Goal: Task Accomplishment & Management: Manage account settings

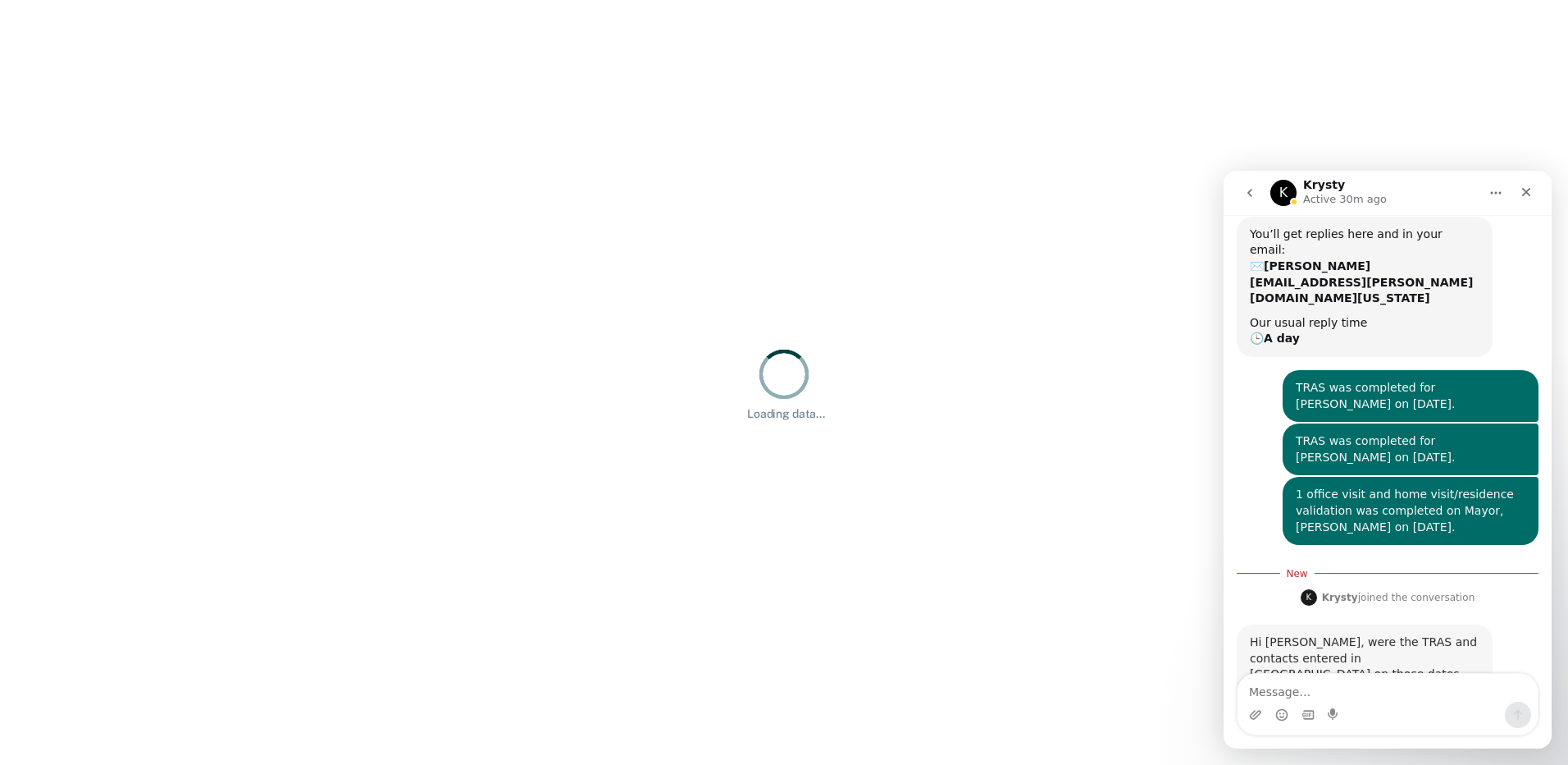
scroll to position [182, 0]
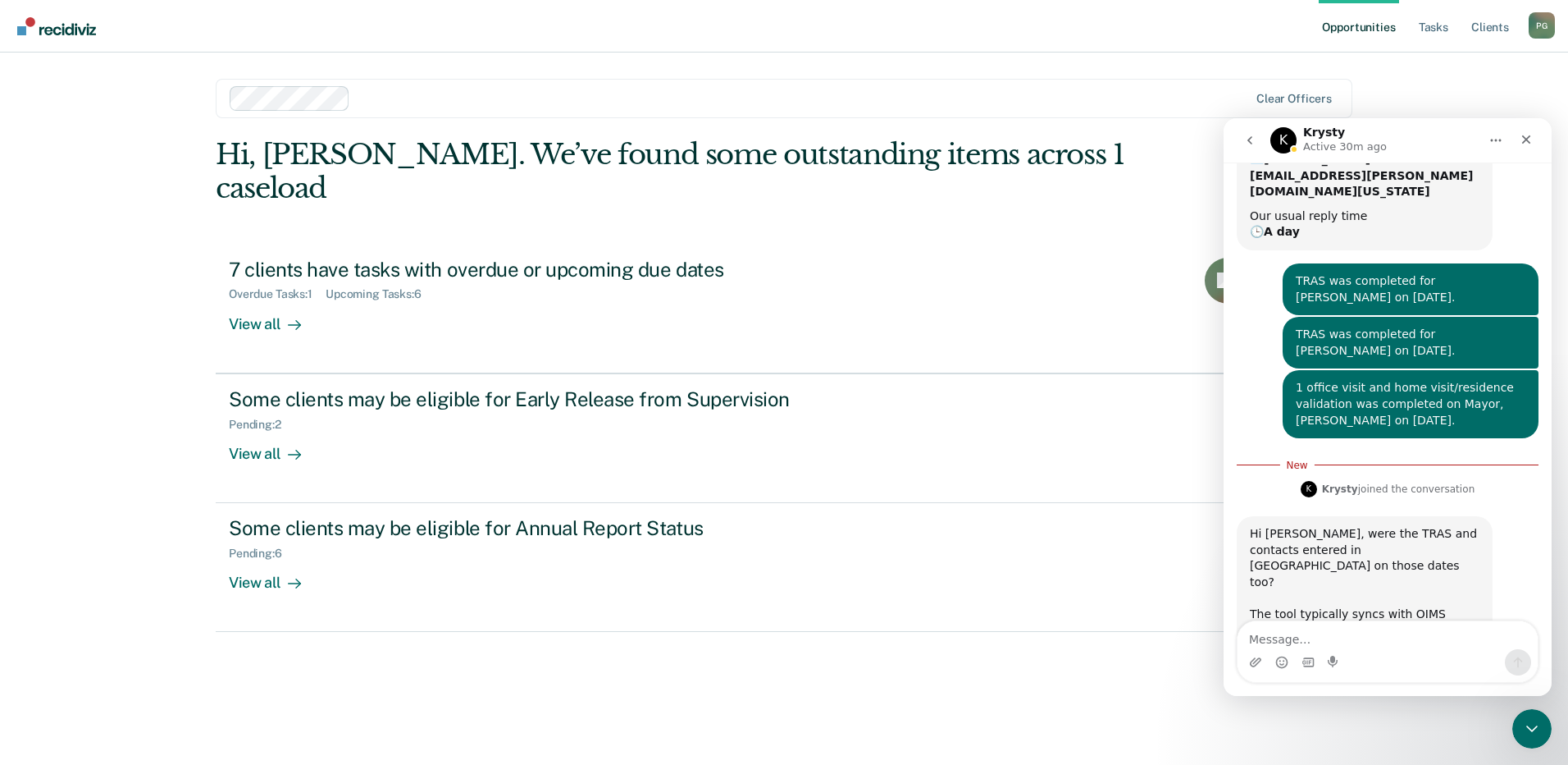
click at [1288, 646] on textarea "Message…" at bounding box center [1388, 635] width 300 height 28
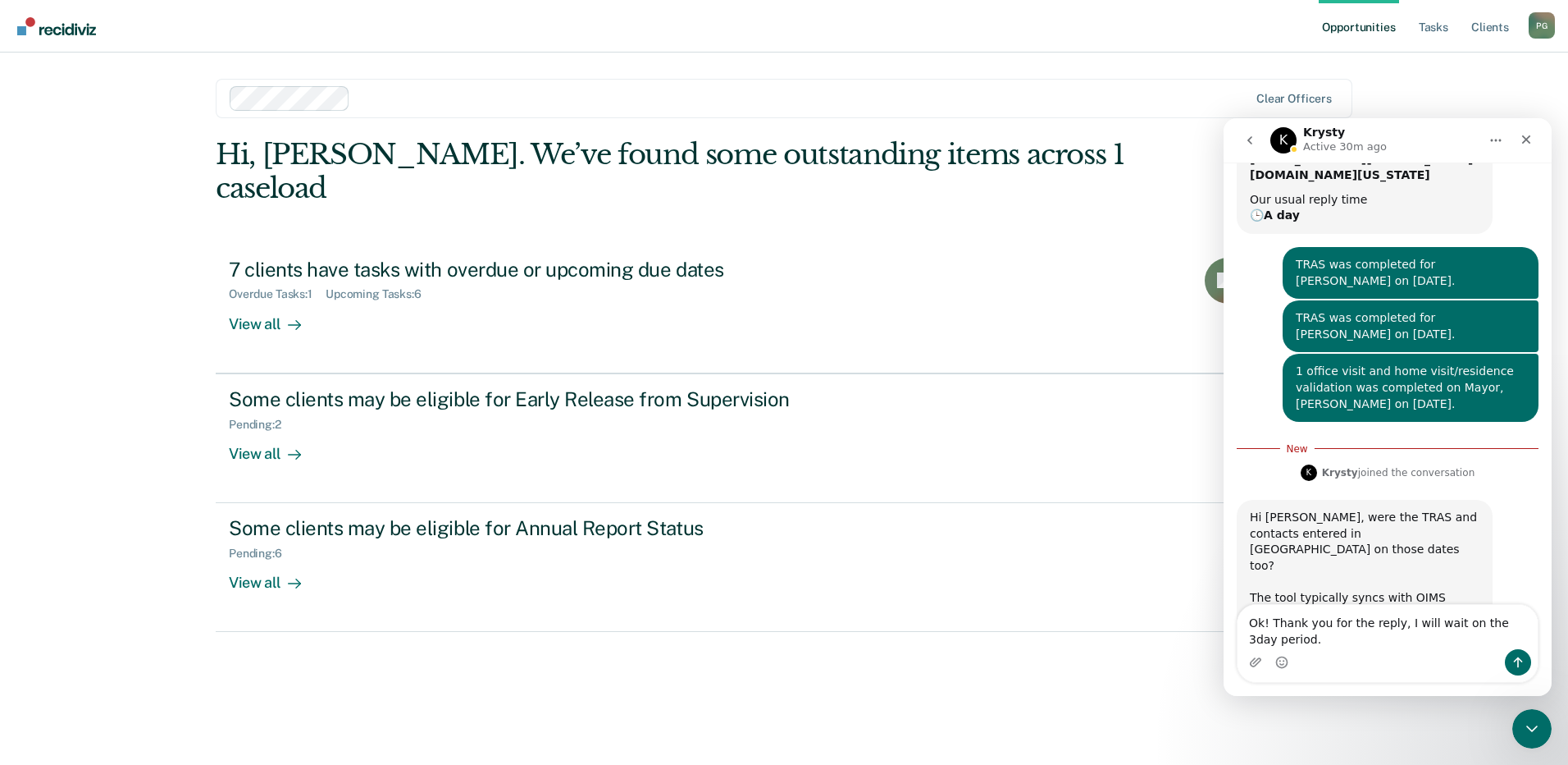
type textarea "Ok! Thank you for the reply, I will wait on the 3day period."
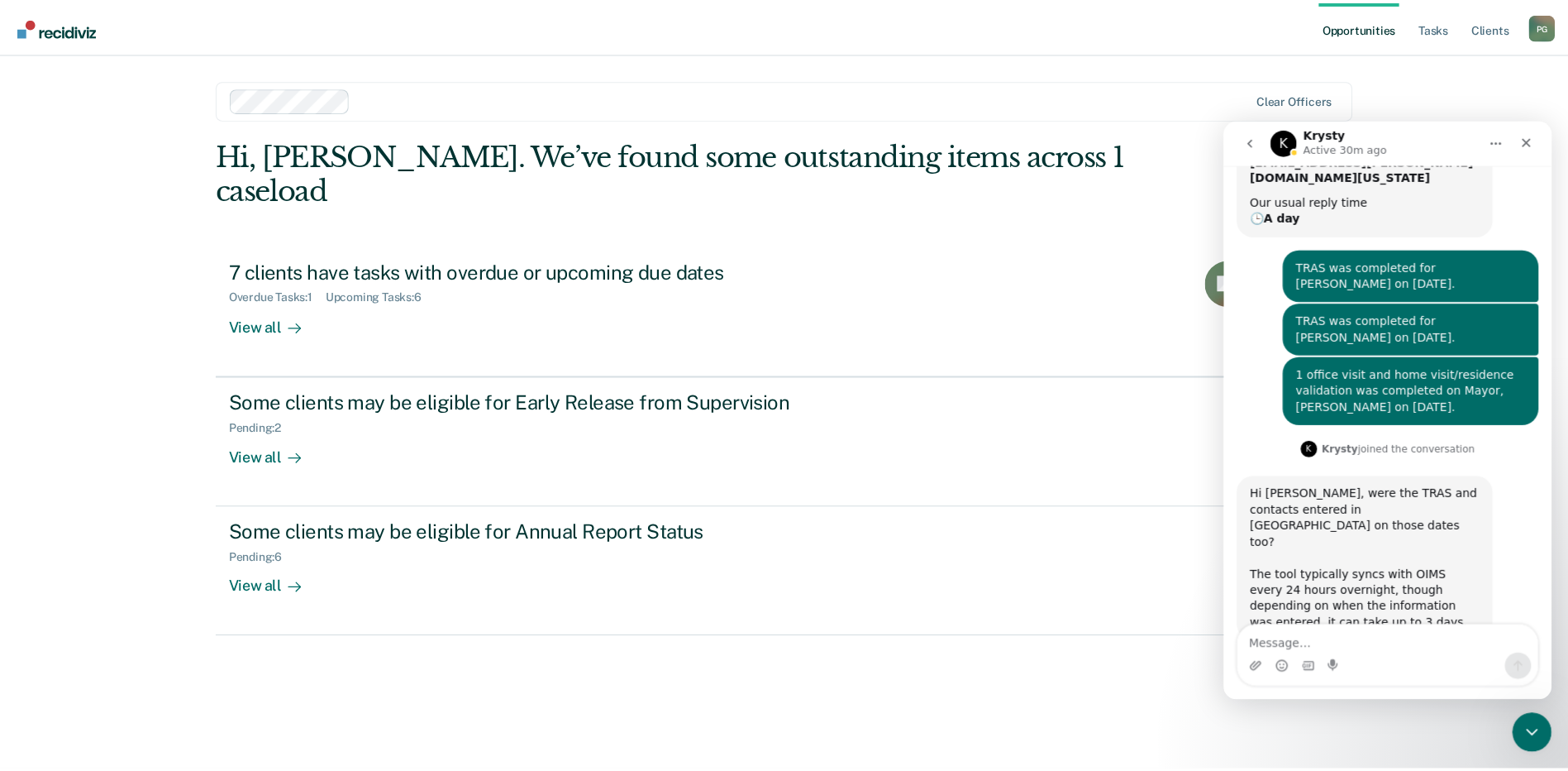
scroll to position [221, 0]
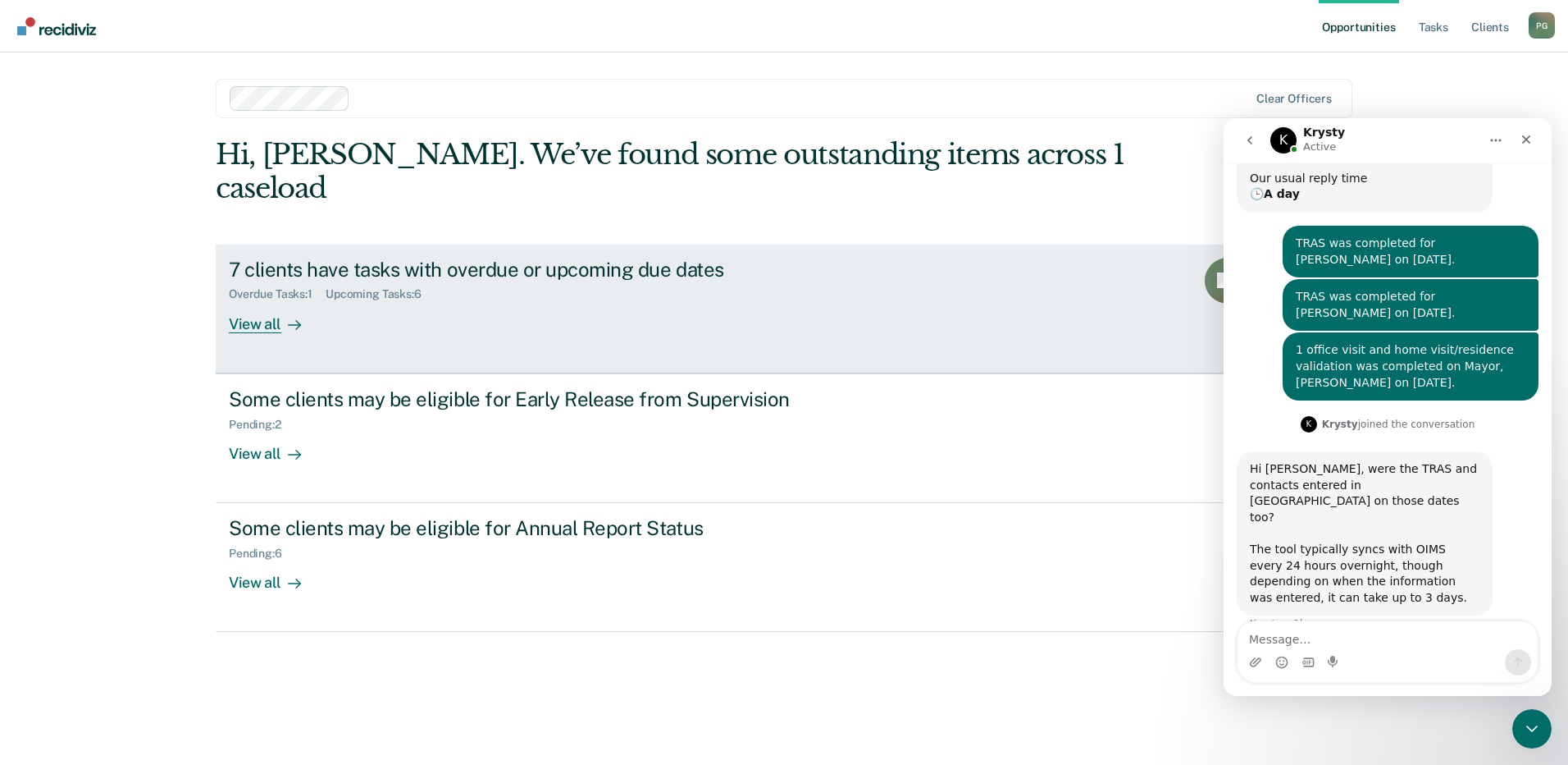
click at [441, 258] on div "7 clients have tasks with overdue or upcoming due dates" at bounding box center [517, 269] width 576 height 24
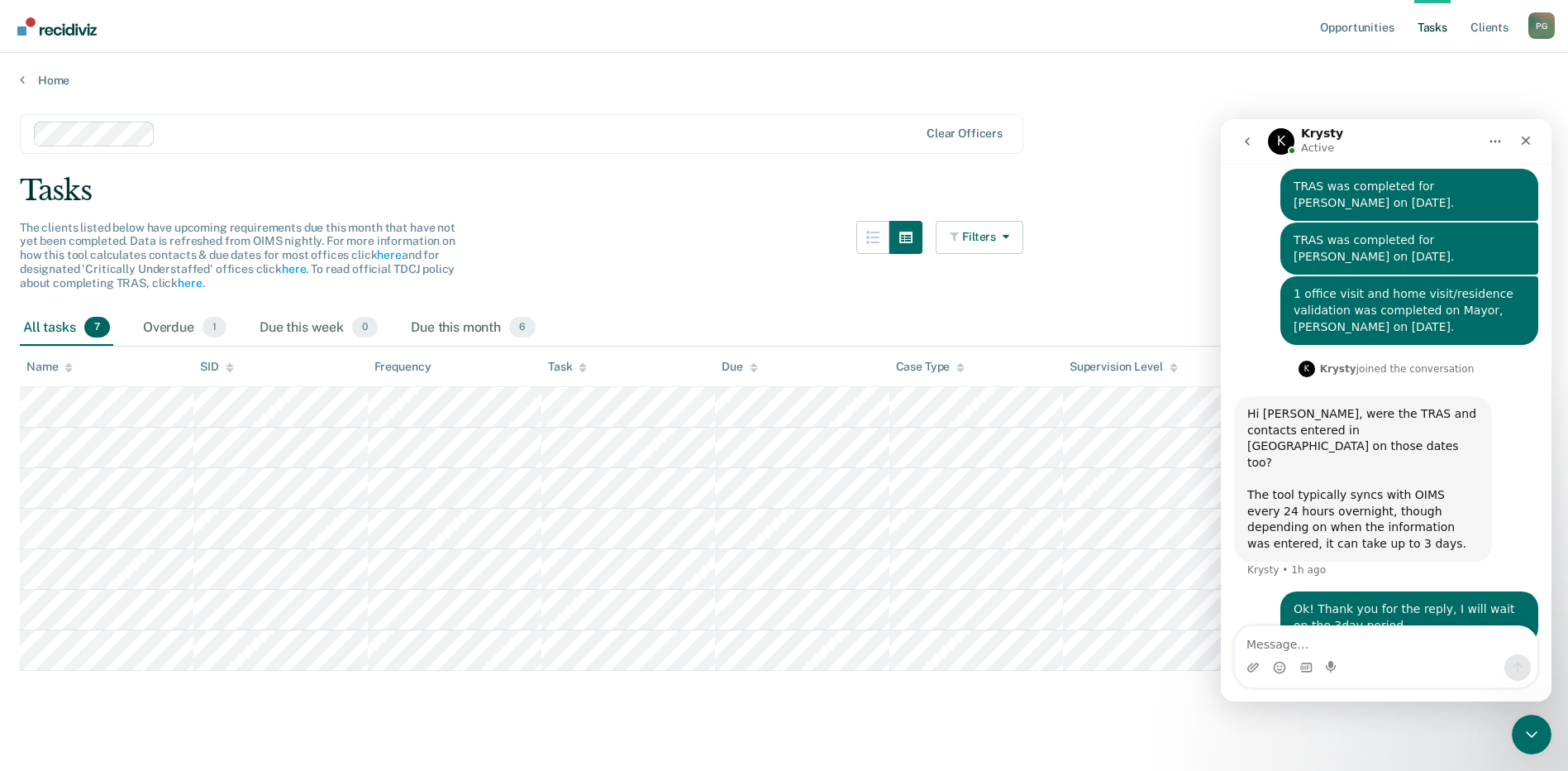
scroll to position [284, 0]
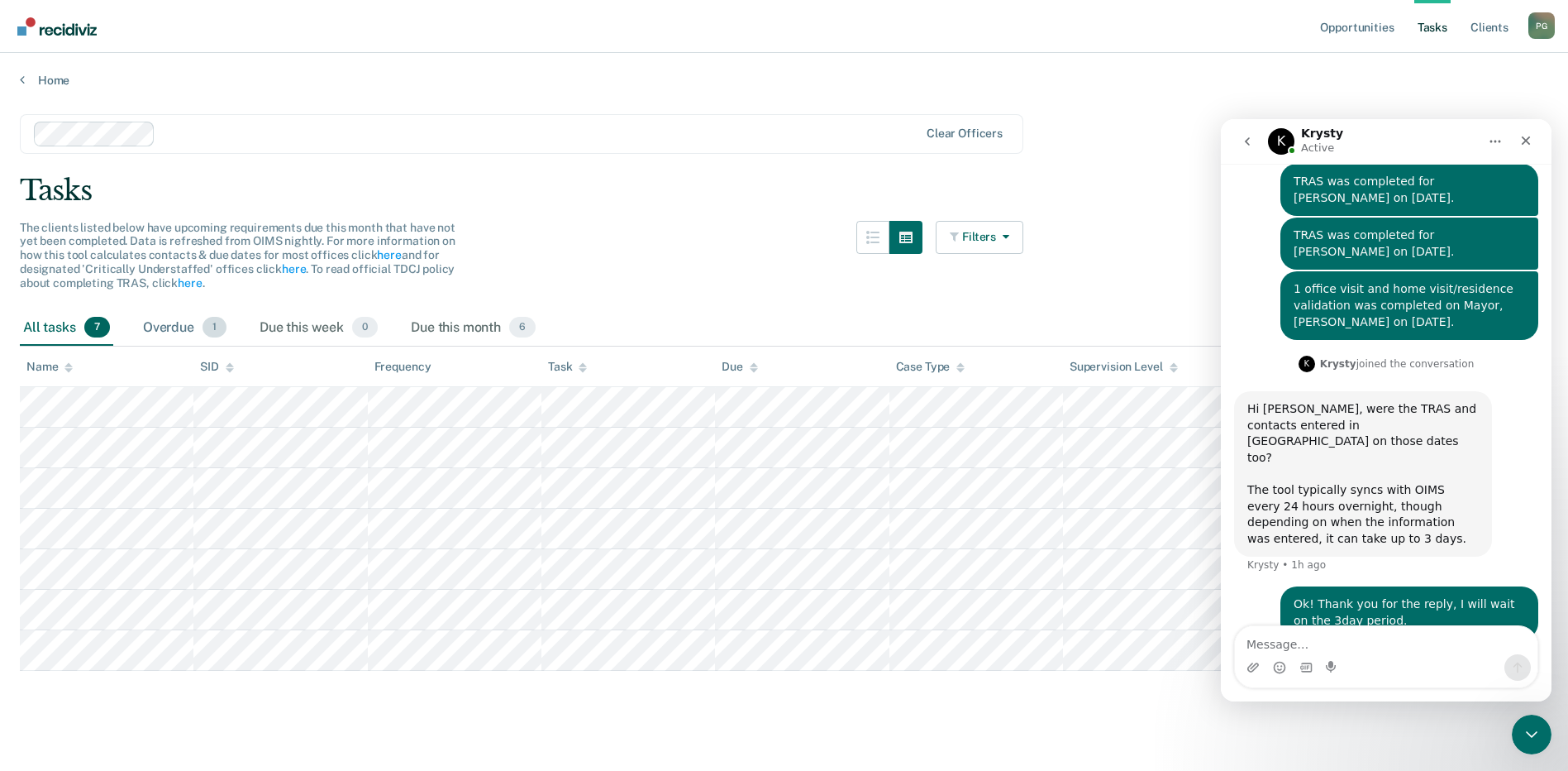
click at [176, 318] on div "Overdue 1" at bounding box center [185, 329] width 90 height 36
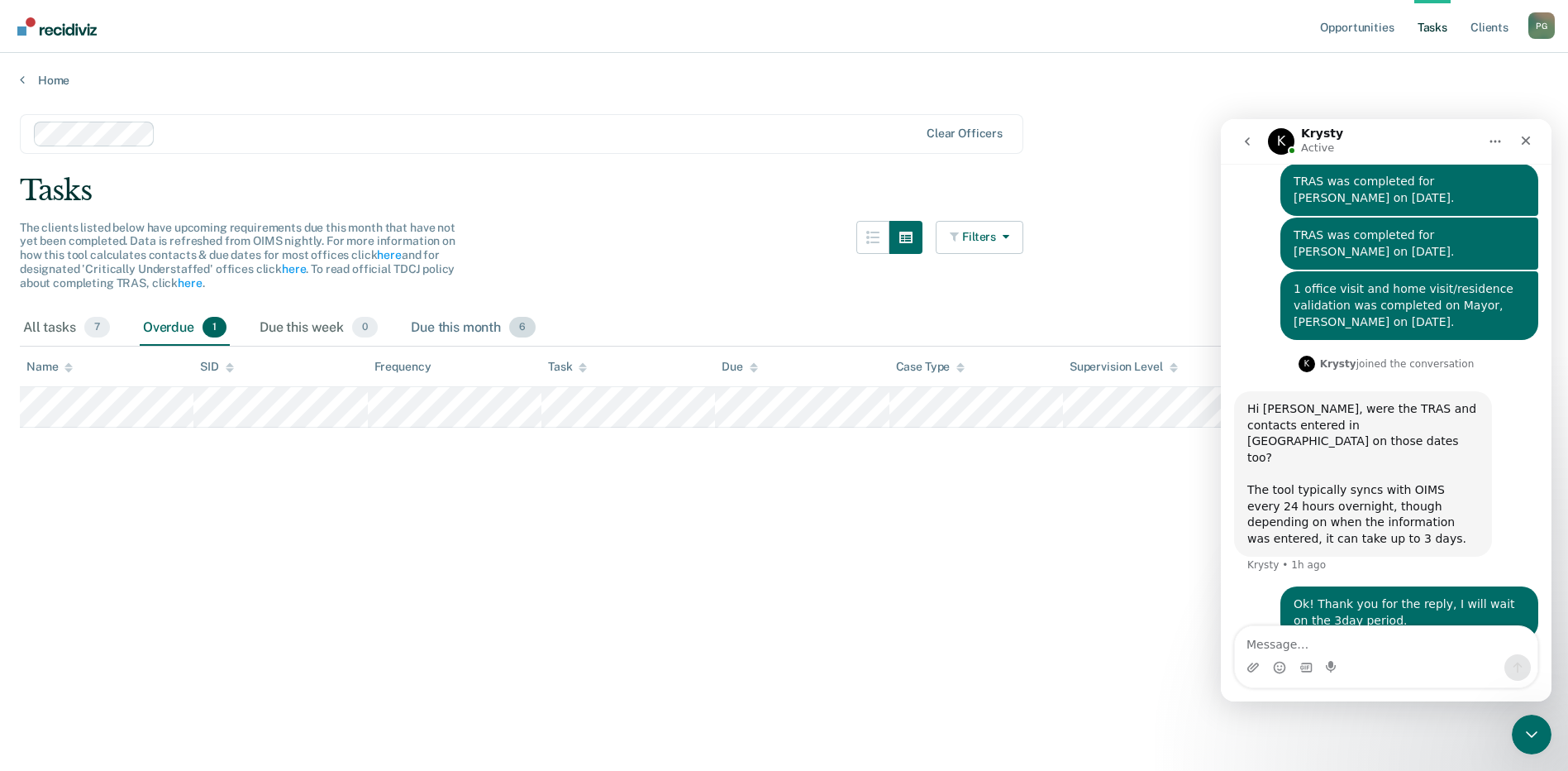
click at [464, 318] on div "Due this month 6" at bounding box center [473, 329] width 131 height 36
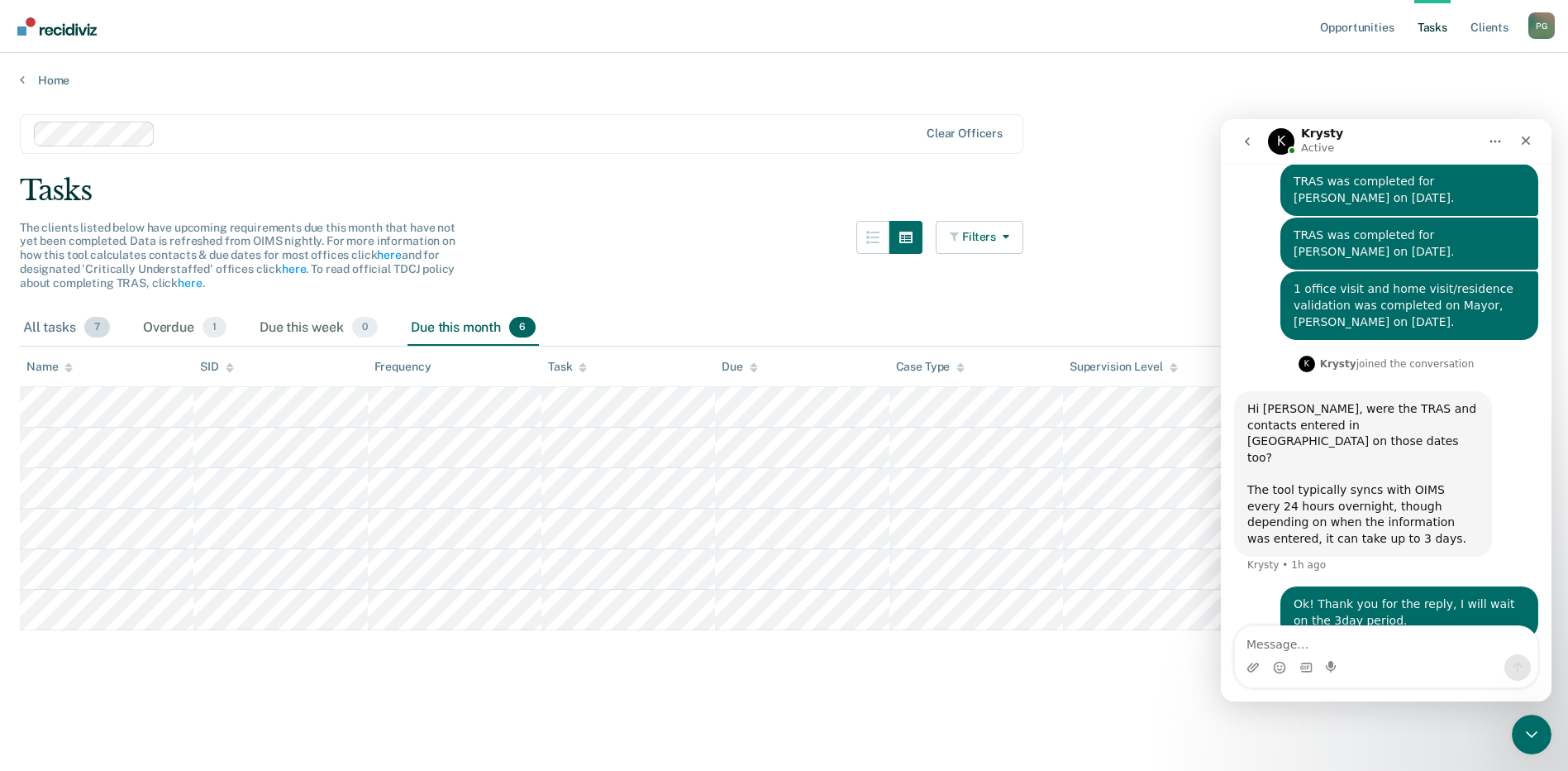
click at [40, 325] on div "All tasks 7" at bounding box center [67, 329] width 94 height 36
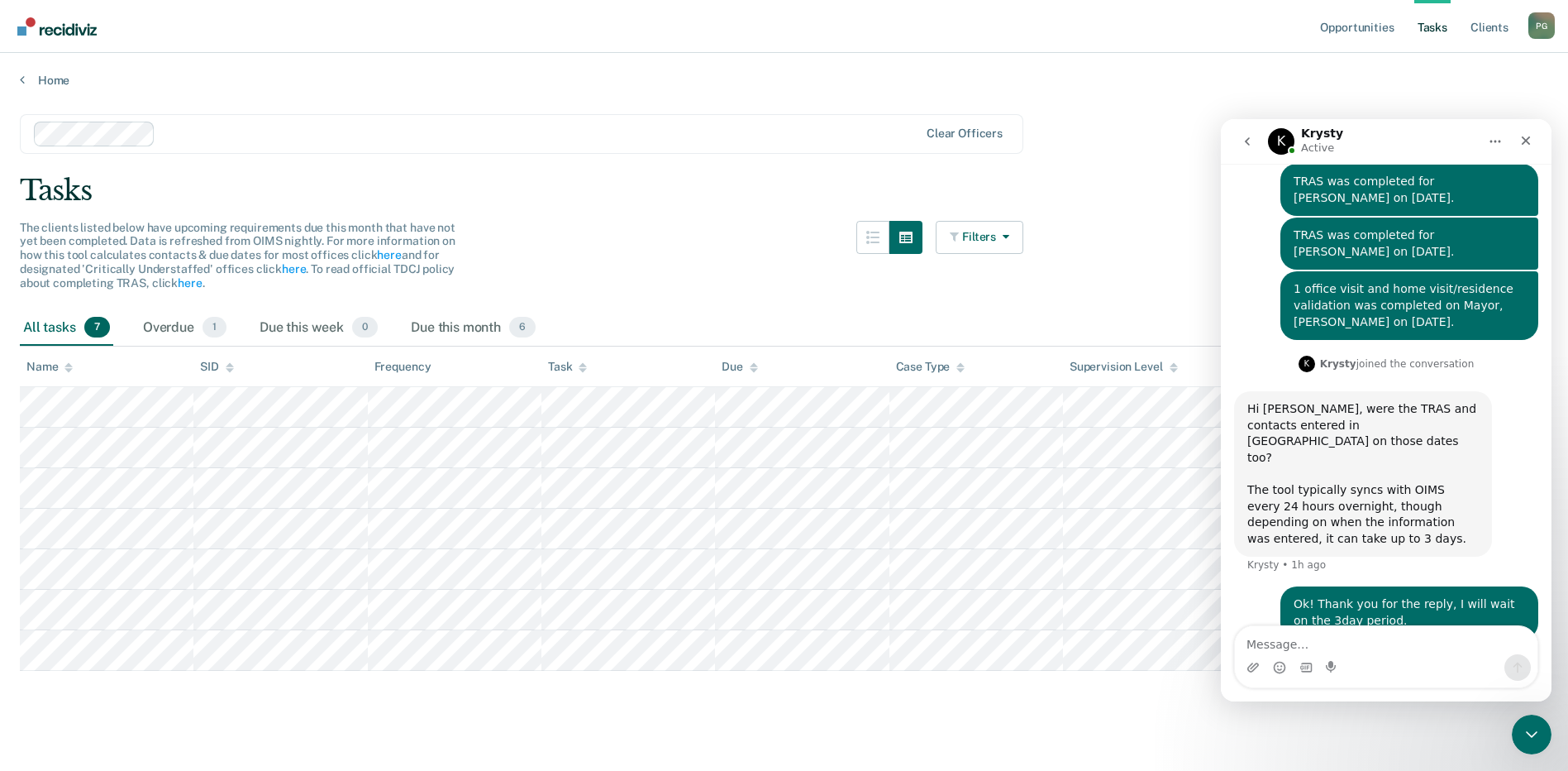
scroll to position [221, 0]
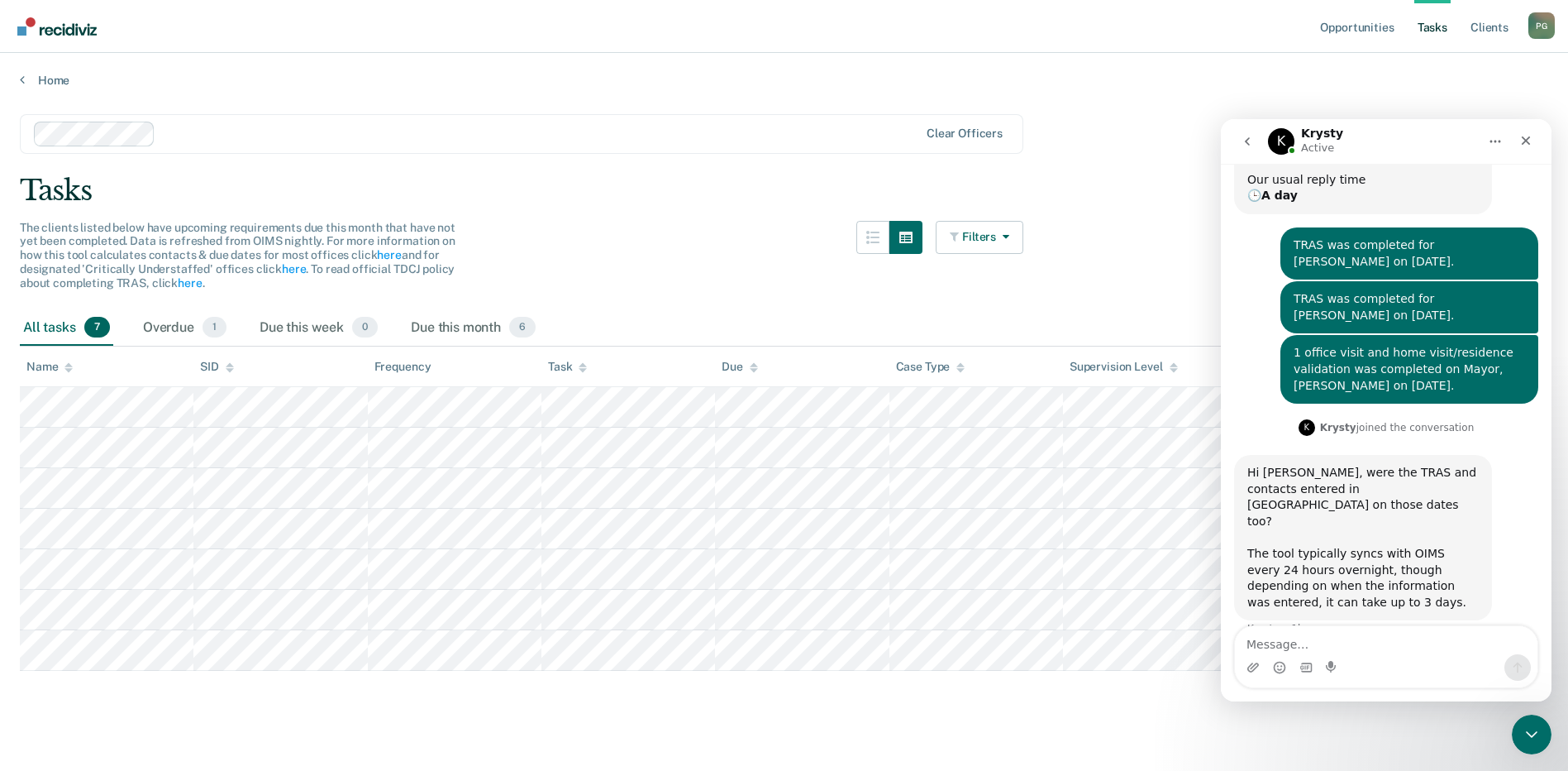
click at [1375, 660] on div "Ok! Thank you for the reply, I will wait on the 3day period." at bounding box center [1409, 676] width 232 height 33
click at [584, 195] on div "Tasks" at bounding box center [784, 190] width 1528 height 34
click at [573, 269] on div "The clients listed below have upcoming requirements due this month that have no…" at bounding box center [522, 265] width 1003 height 89
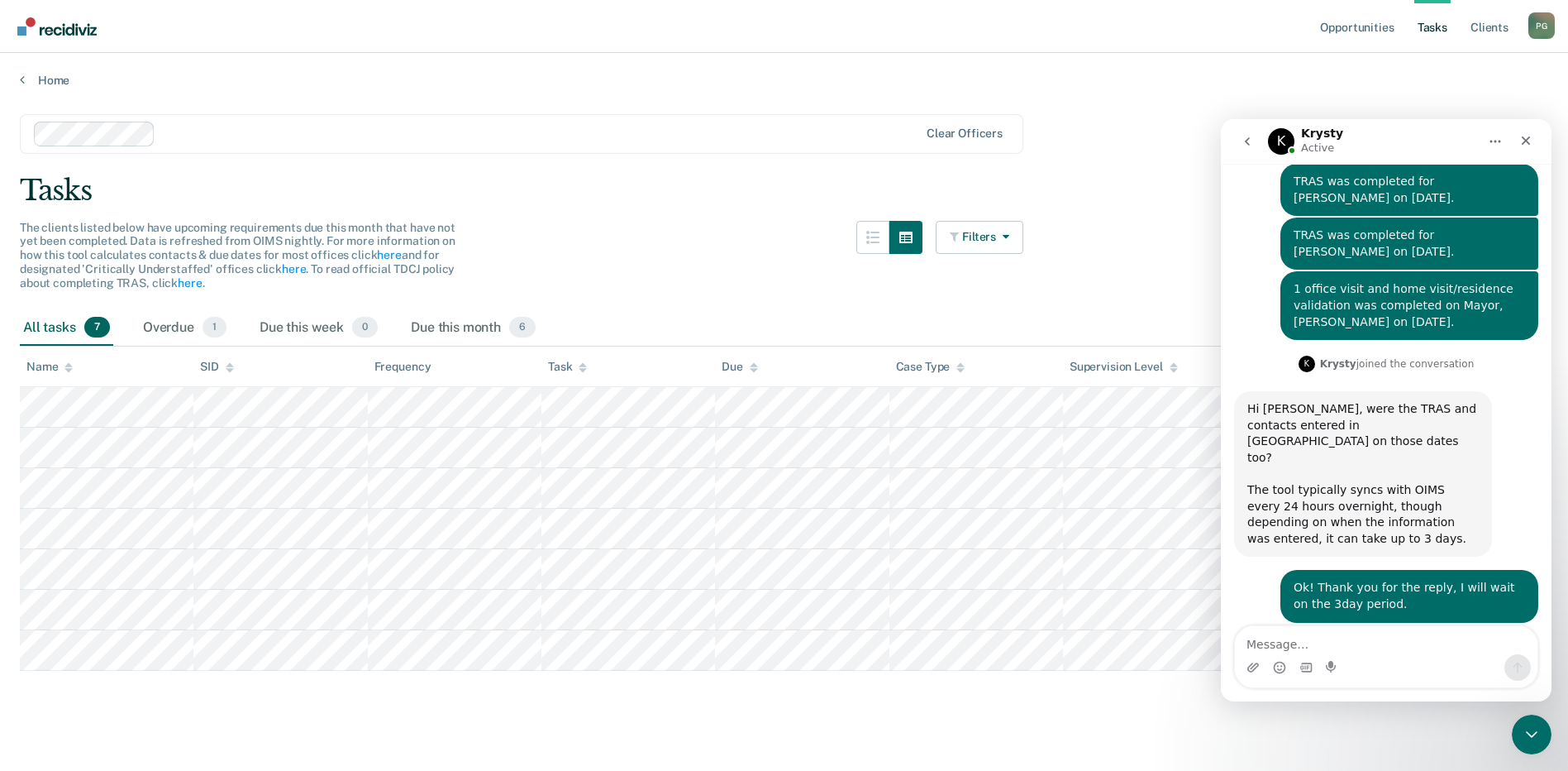
scroll to position [286, 0]
